Goal: Find specific page/section: Find specific page/section

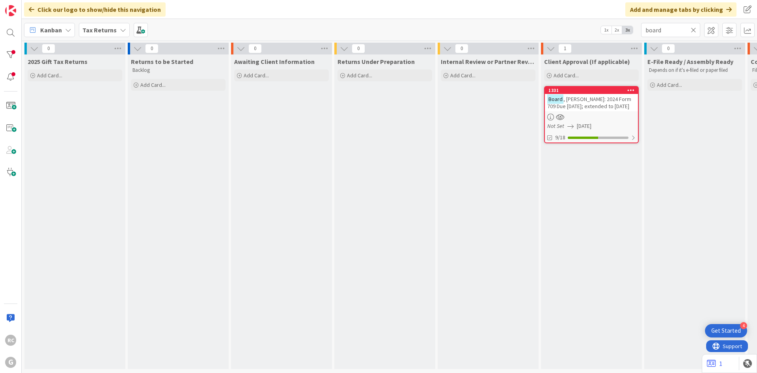
click at [115, 32] on div "Tax Returns" at bounding box center [104, 30] width 51 height 14
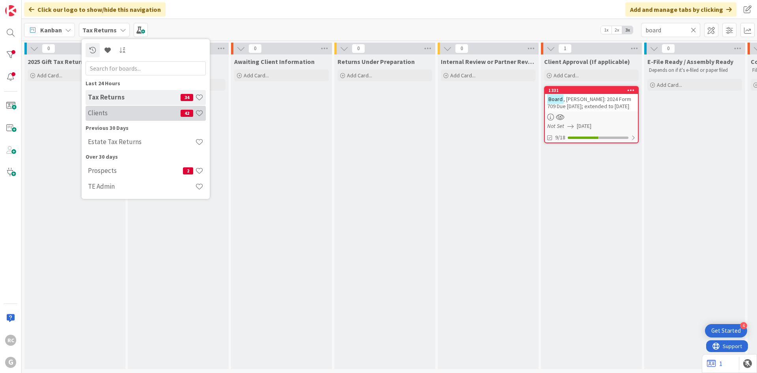
click at [97, 112] on h4 "Clients" at bounding box center [134, 113] width 93 height 8
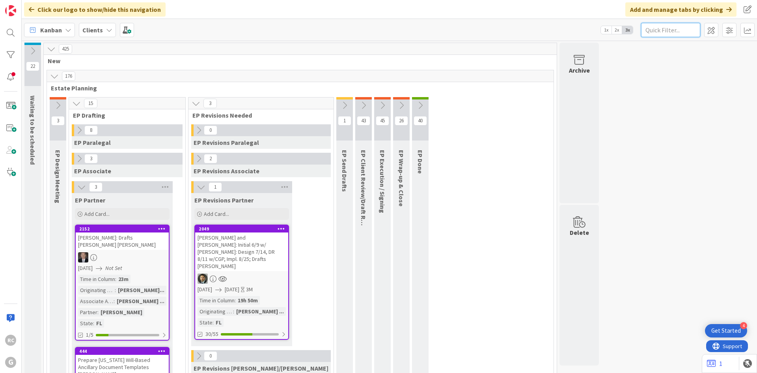
click at [693, 30] on input "text" at bounding box center [670, 30] width 59 height 14
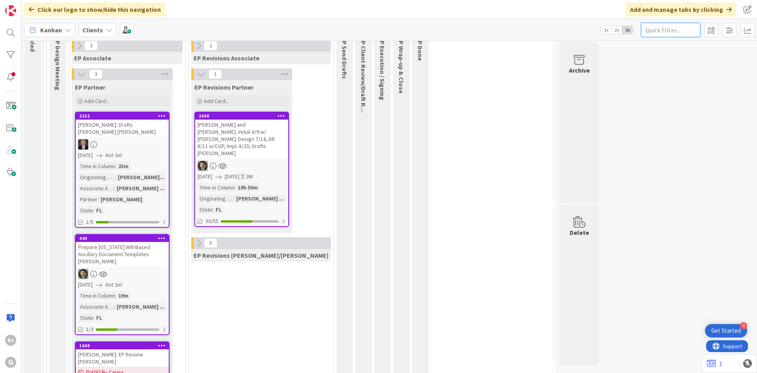
scroll to position [158, 0]
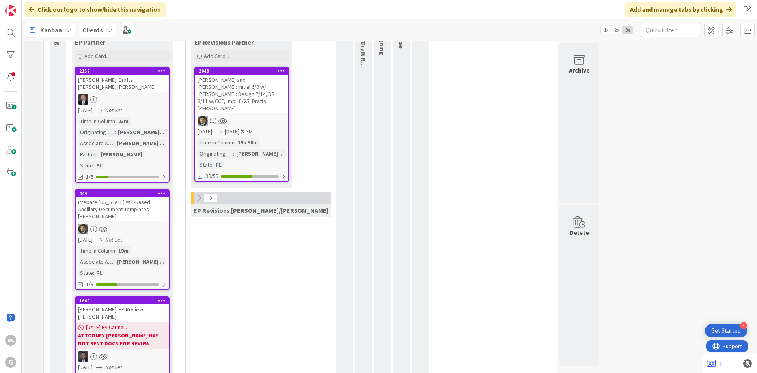
click at [227, 75] on div "[PERSON_NAME] and [PERSON_NAME]: Initial 6/9 w/ [PERSON_NAME]: Design 7/14, DR …" at bounding box center [241, 94] width 93 height 39
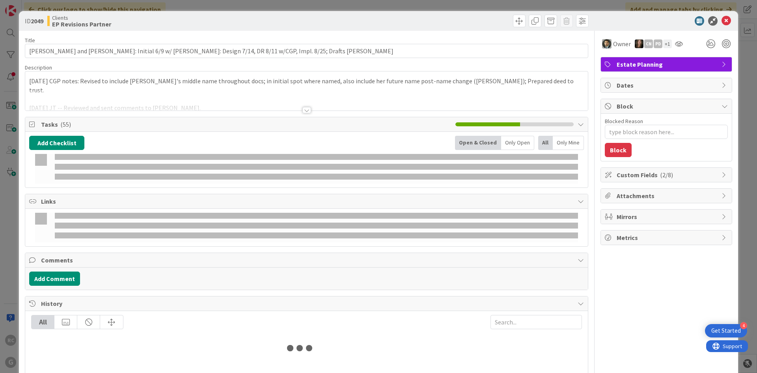
type textarea "x"
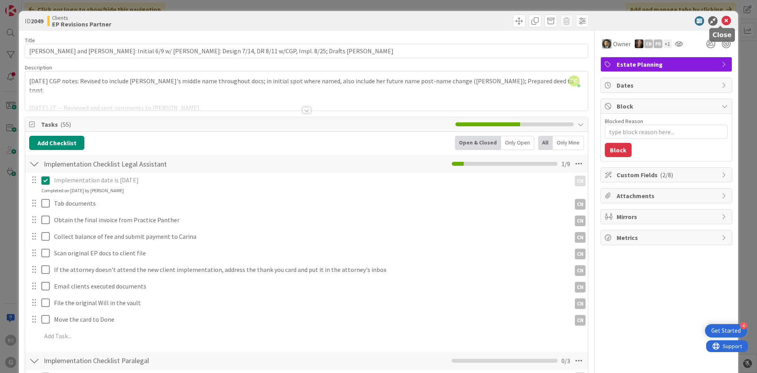
click at [722, 22] on icon at bounding box center [726, 20] width 9 height 9
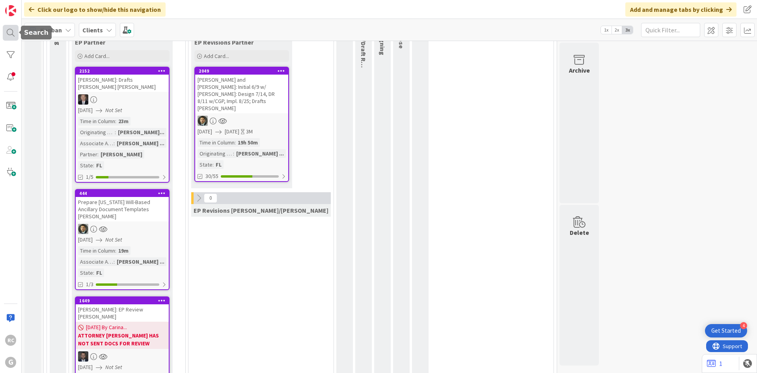
click at [15, 34] on div at bounding box center [11, 33] width 16 height 16
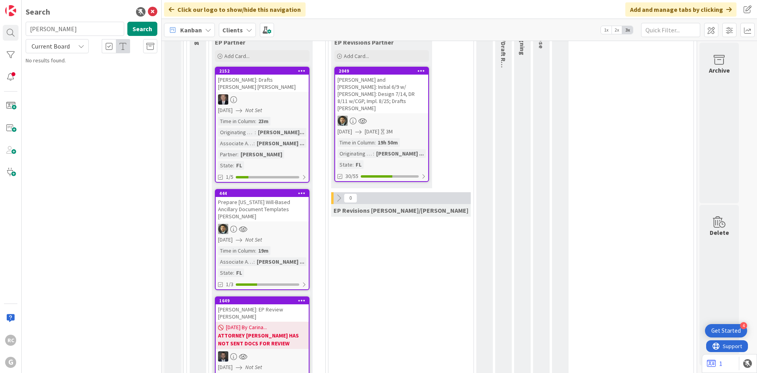
type input "[PERSON_NAME]"
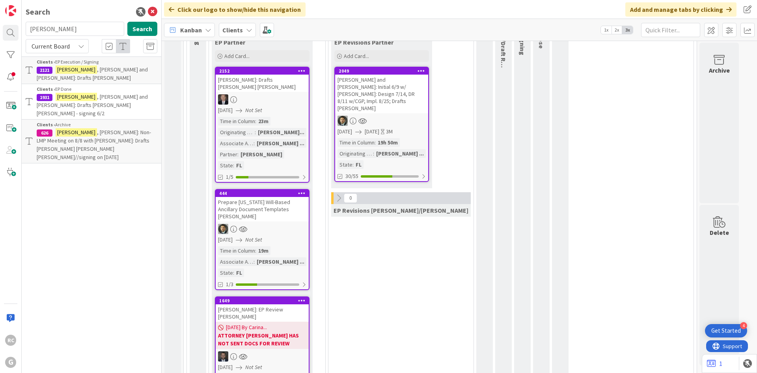
click at [115, 67] on span ", [PERSON_NAME] and [PERSON_NAME]: Drafts [PERSON_NAME]" at bounding box center [92, 73] width 111 height 15
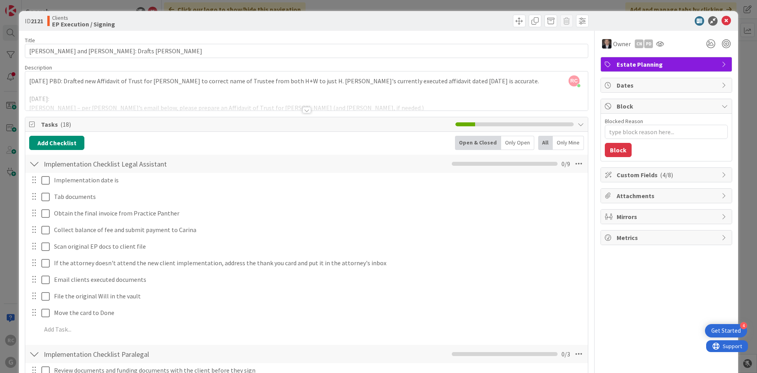
click at [303, 111] on div at bounding box center [307, 110] width 9 height 6
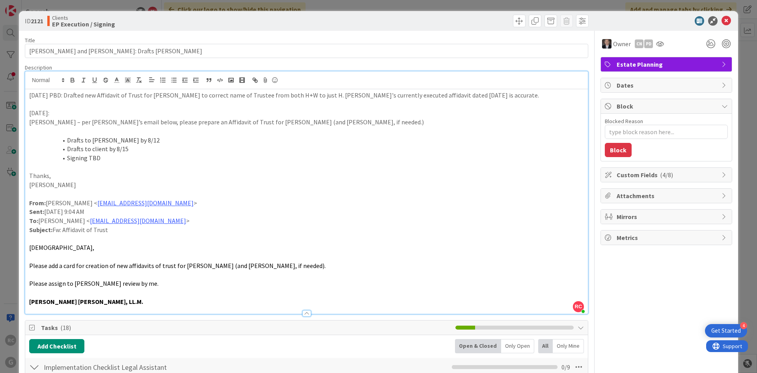
click at [304, 311] on div at bounding box center [307, 313] width 9 height 6
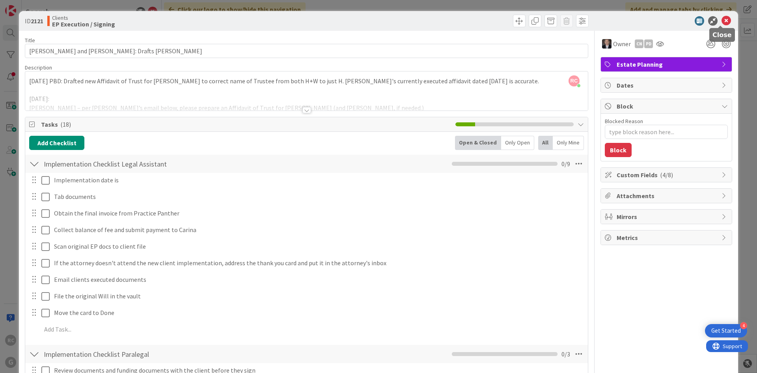
click at [725, 19] on icon at bounding box center [726, 20] width 9 height 9
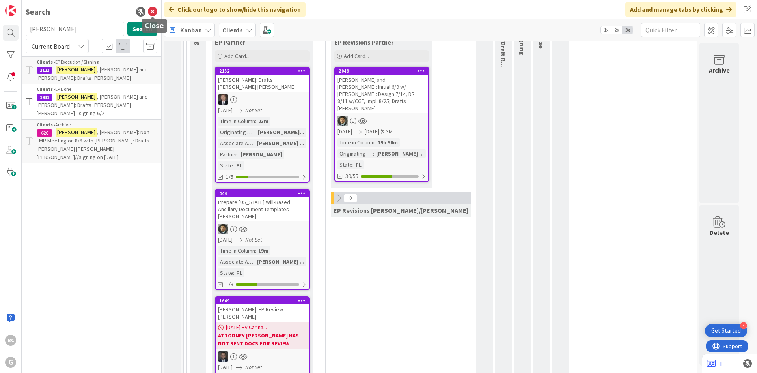
click at [151, 9] on icon at bounding box center [152, 11] width 9 height 9
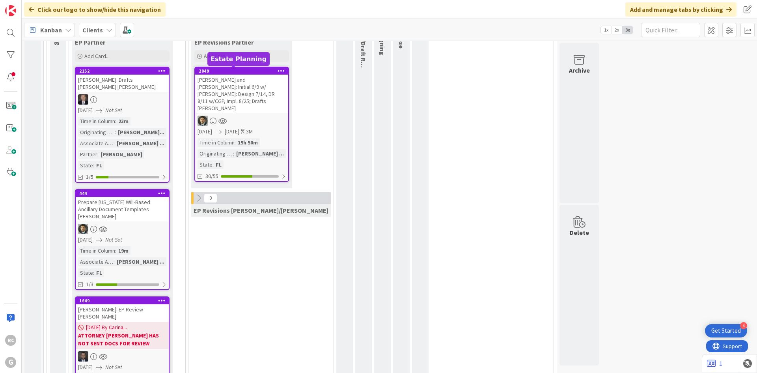
click at [211, 73] on div "2049" at bounding box center [244, 71] width 90 height 6
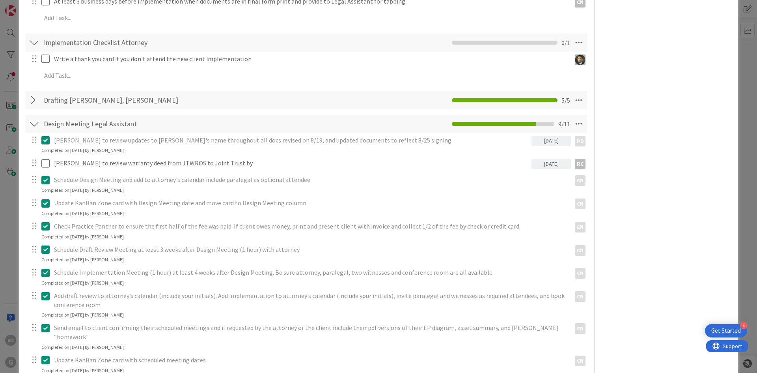
scroll to position [513, 0]
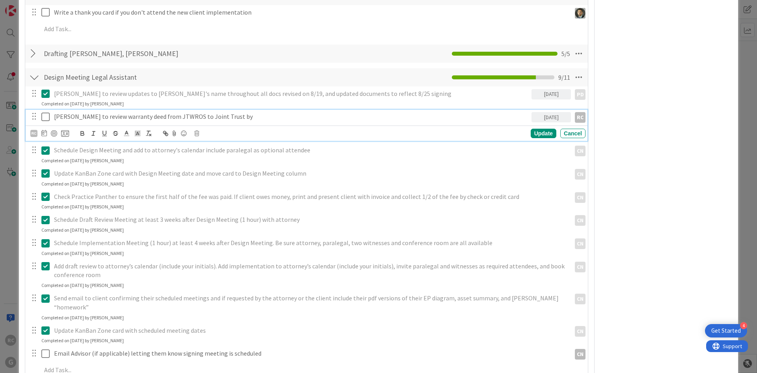
click at [44, 113] on icon at bounding box center [47, 116] width 12 height 9
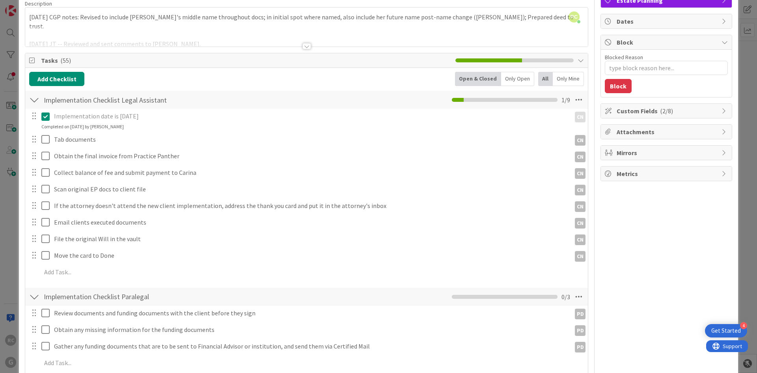
scroll to position [0, 0]
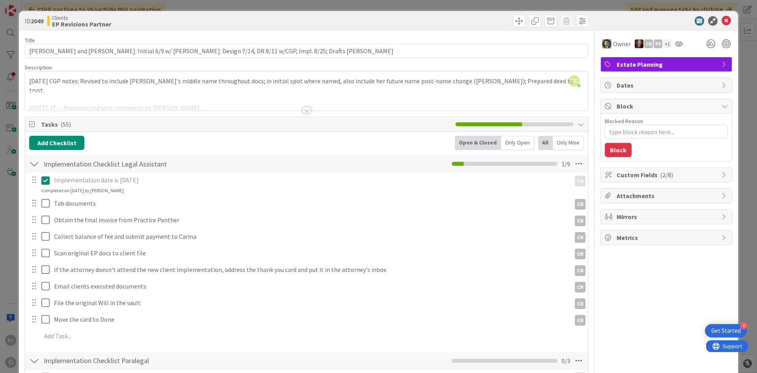
type textarea "x"
click at [722, 18] on icon at bounding box center [726, 20] width 9 height 9
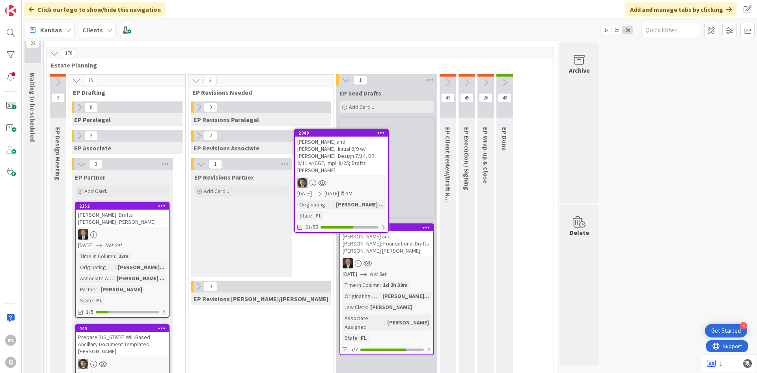
scroll to position [21, 0]
